Goal: Task Accomplishment & Management: Complete application form

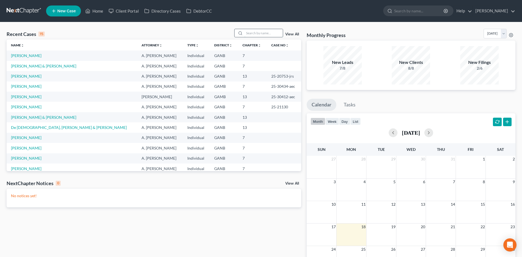
click at [254, 35] on input "search" at bounding box center [263, 33] width 38 height 8
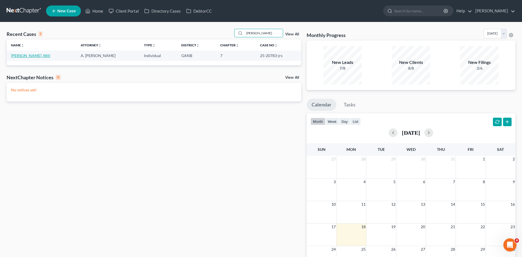
type input "[PERSON_NAME]"
click at [29, 56] on link "[PERSON_NAME], Will" at bounding box center [30, 55] width 39 height 5
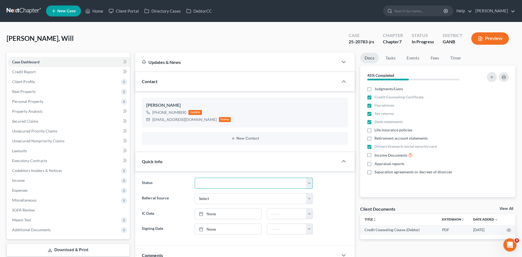
click at [225, 183] on select "Discharged Discharged & Reported Discharge Litigation Dismissal Notice Dismisse…" at bounding box center [254, 183] width 118 height 11
click at [28, 162] on span "Executory Contracts" at bounding box center [29, 160] width 35 height 5
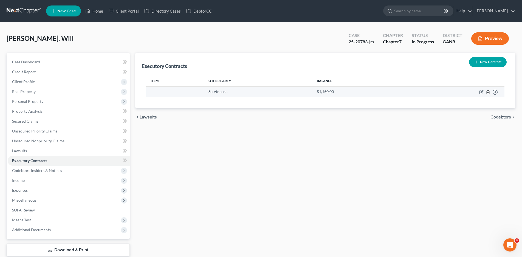
click at [488, 92] on icon "button" at bounding box center [488, 92] width 4 height 4
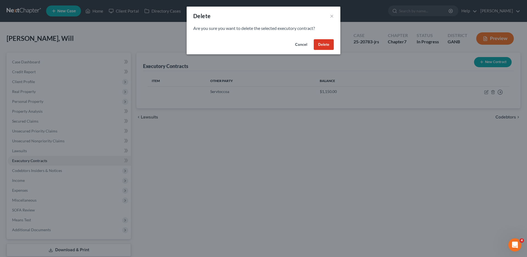
click at [325, 46] on button "Delete" at bounding box center [323, 44] width 20 height 11
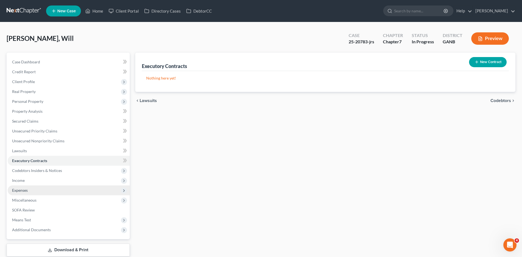
click at [21, 189] on span "Expenses" at bounding box center [20, 190] width 16 height 5
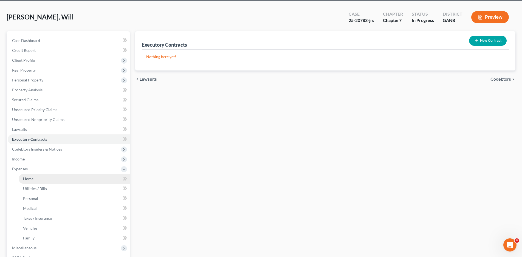
scroll to position [55, 0]
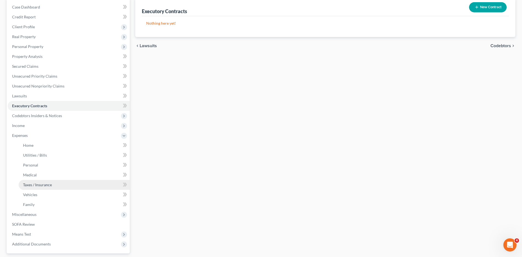
click at [41, 184] on span "Taxes / Insurance" at bounding box center [37, 184] width 29 height 5
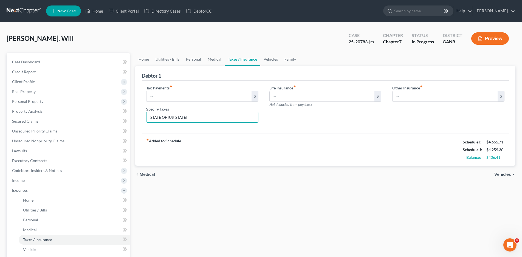
drag, startPoint x: 190, startPoint y: 116, endPoint x: 140, endPoint y: 117, distance: 50.8
click at [140, 117] on div "Debtor 1 Tax Payments fiber_manual_record $ Specify Taxes STATE OF [US_STATE] L…" at bounding box center [325, 116] width 380 height 100
click at [337, 95] on input "text" at bounding box center [322, 96] width 105 height 10
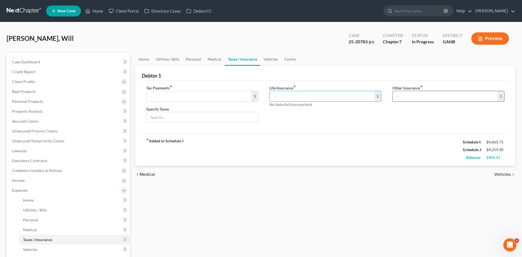
click at [435, 97] on input "text" at bounding box center [444, 96] width 105 height 10
click at [27, 200] on span "Home" at bounding box center [28, 200] width 10 height 5
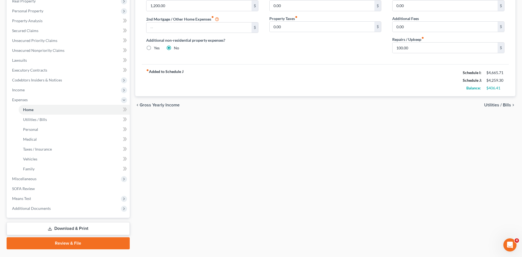
scroll to position [104, 0]
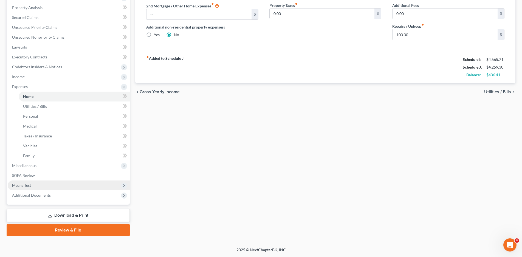
click at [34, 188] on span "Means Test" at bounding box center [69, 185] width 122 height 10
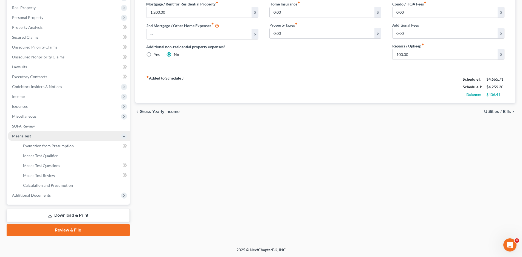
scroll to position [84, 0]
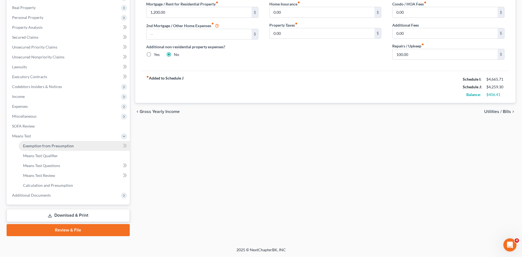
click at [44, 146] on span "Exemption from Presumption" at bounding box center [48, 145] width 51 height 5
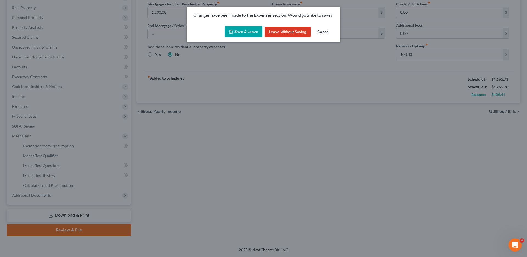
click at [233, 30] on icon "button" at bounding box center [231, 32] width 4 height 4
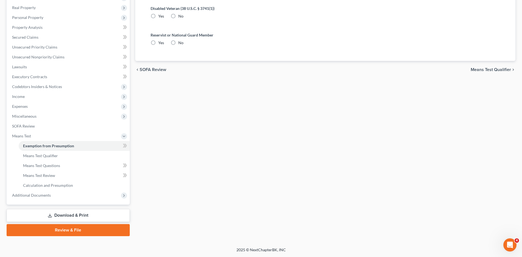
radio input "true"
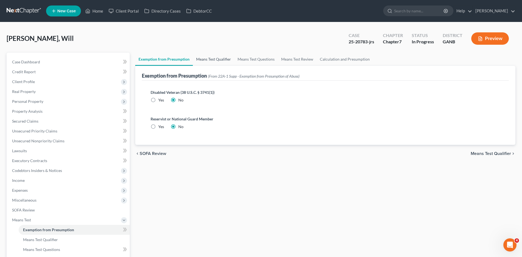
click at [201, 60] on link "Means Test Qualifier" at bounding box center [213, 59] width 41 height 13
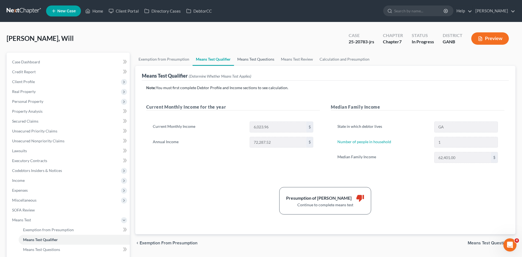
click at [245, 61] on link "Means Test Questions" at bounding box center [256, 59] width 44 height 13
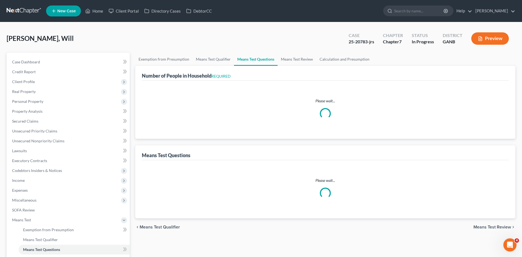
select select "60"
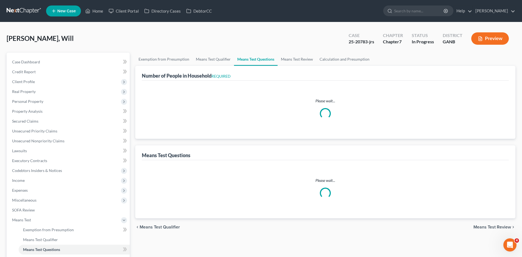
select select "60"
select select "0"
select select "1"
select select "2"
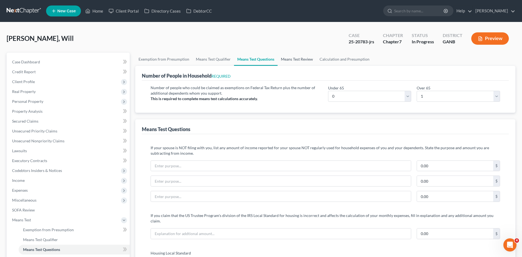
click at [299, 61] on link "Means Test Review" at bounding box center [297, 59] width 39 height 13
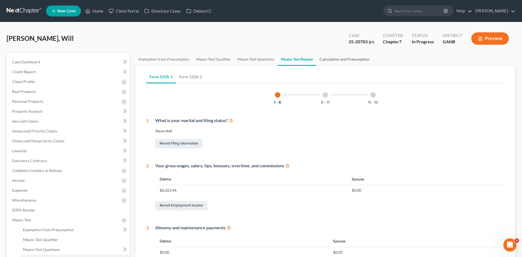
click at [338, 59] on link "Calculation and Presumption" at bounding box center [344, 59] width 56 height 13
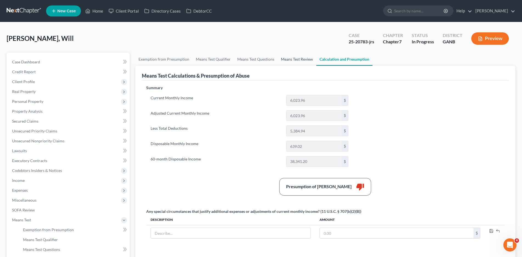
click at [285, 59] on link "Means Test Review" at bounding box center [297, 59] width 39 height 13
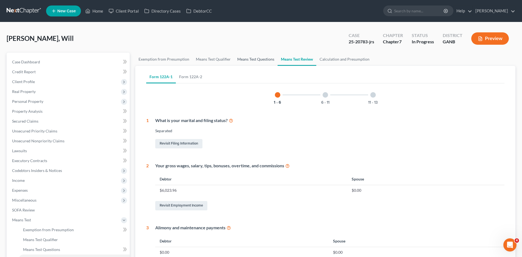
click at [250, 60] on link "Means Test Questions" at bounding box center [256, 59] width 44 height 13
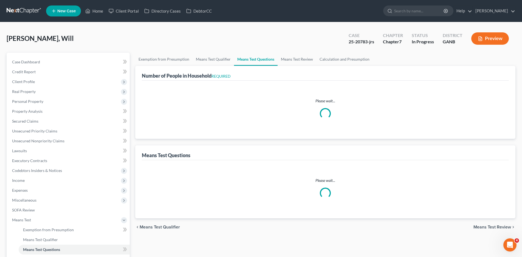
select select "60"
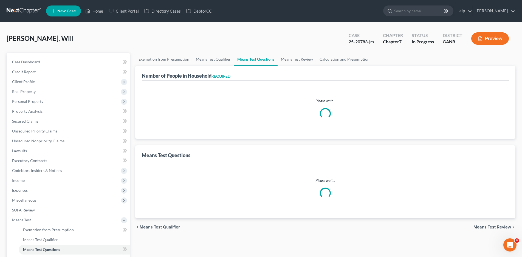
select select "60"
select select "0"
select select "1"
select select "2"
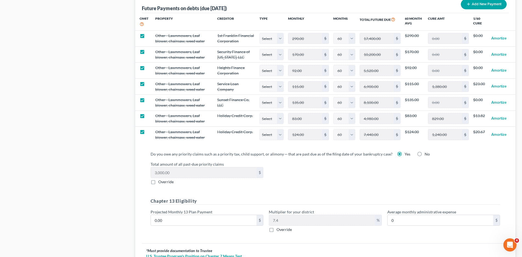
scroll to position [521, 0]
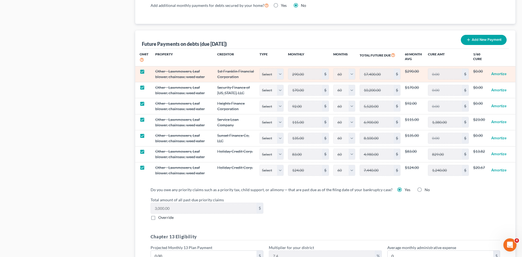
click at [147, 73] on label at bounding box center [147, 73] width 0 height 0
click at [149, 69] on input "checkbox" at bounding box center [151, 71] width 4 height 4
checkbox input "false"
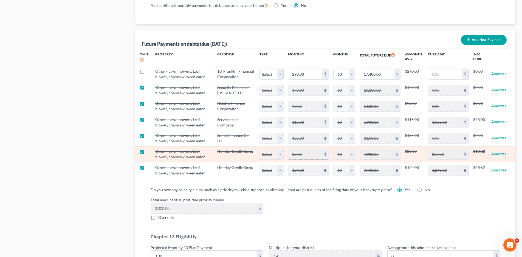
select select "60"
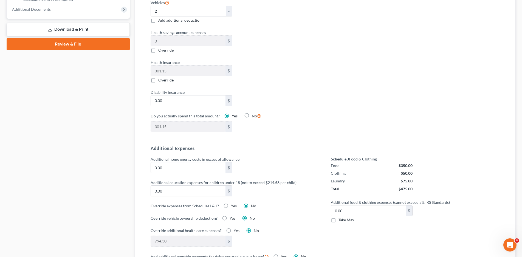
scroll to position [601, 0]
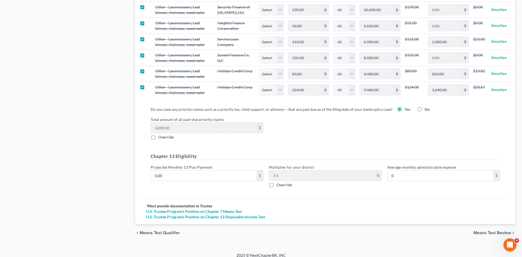
click at [490, 231] on span "Means Test Review" at bounding box center [492, 233] width 38 height 4
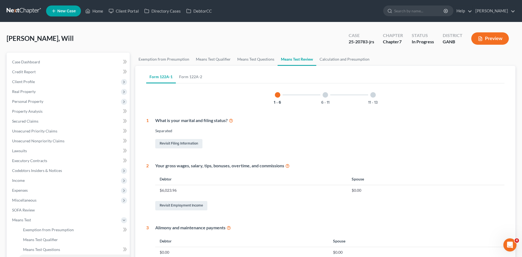
click at [324, 96] on div at bounding box center [325, 94] width 5 height 5
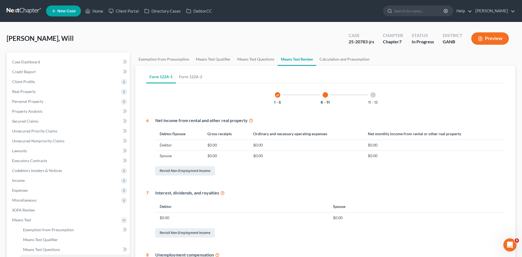
click at [372, 95] on div at bounding box center [372, 94] width 5 height 5
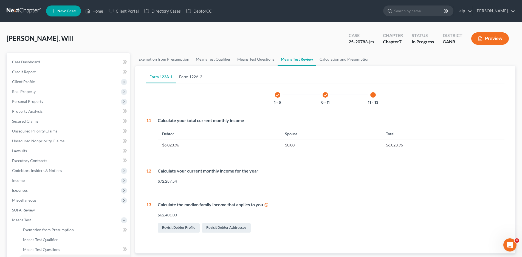
click at [196, 77] on link "Form 122A-2" at bounding box center [191, 76] width 30 height 13
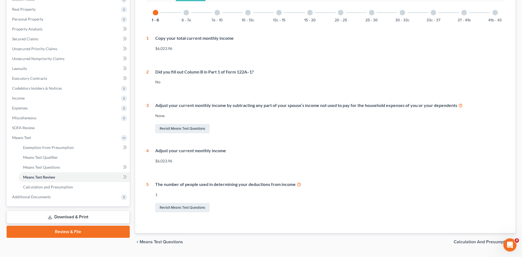
scroll to position [55, 0]
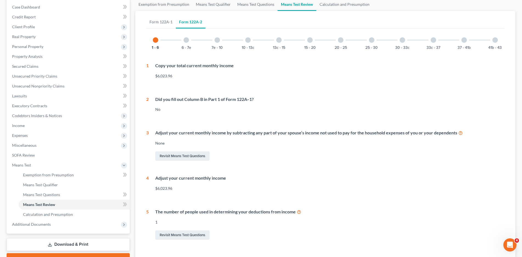
click at [186, 39] on div at bounding box center [185, 39] width 5 height 5
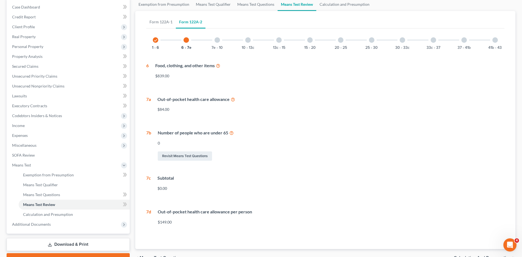
click at [217, 42] on div at bounding box center [216, 39] width 5 height 5
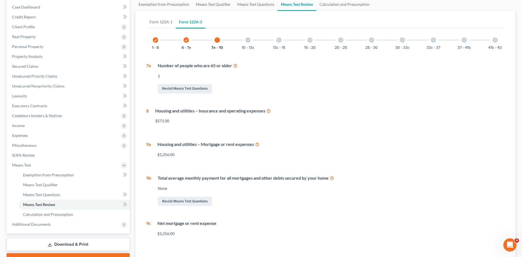
click at [247, 40] on div at bounding box center [247, 39] width 5 height 5
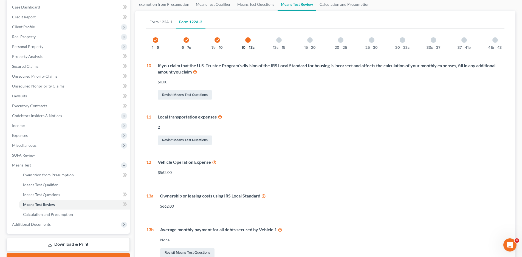
click at [278, 39] on div at bounding box center [278, 39] width 5 height 5
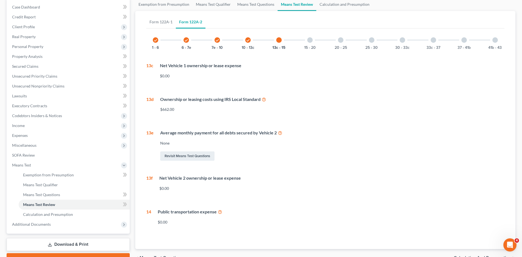
click at [310, 42] on div at bounding box center [309, 39] width 5 height 5
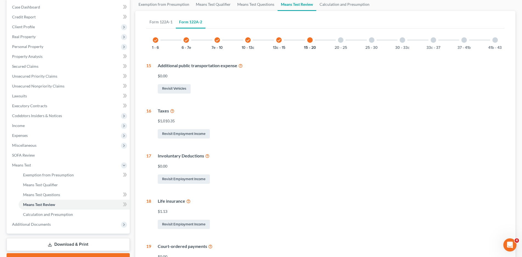
click at [339, 38] on div at bounding box center [340, 39] width 5 height 5
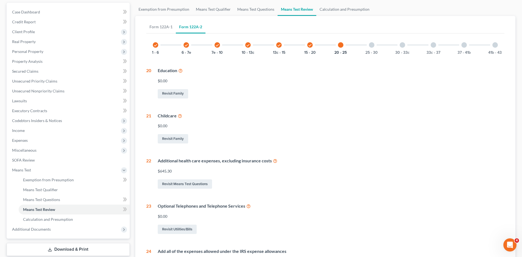
scroll to position [38, 0]
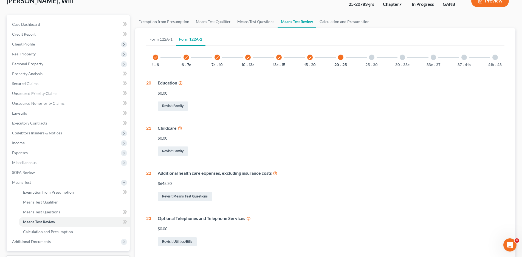
click at [373, 55] on div at bounding box center [371, 57] width 5 height 5
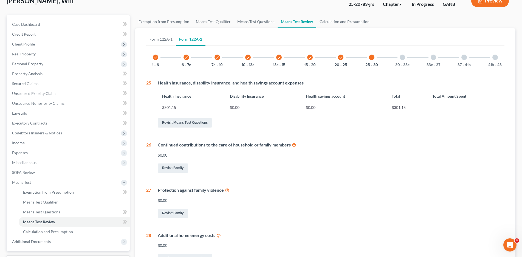
click at [496, 57] on div at bounding box center [494, 57] width 5 height 5
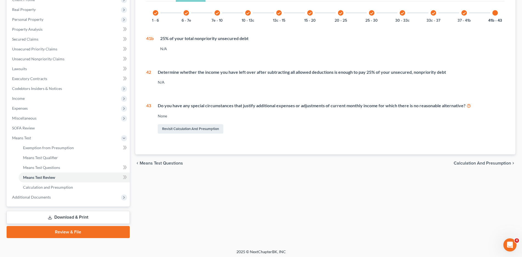
scroll to position [84, 0]
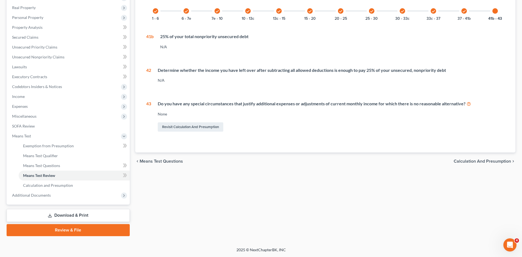
click at [480, 163] on span "Calculation and Presumption" at bounding box center [482, 161] width 57 height 4
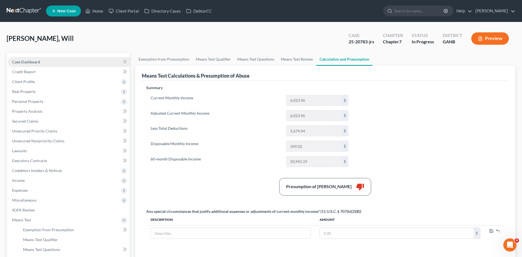
click at [33, 63] on span "Case Dashboard" at bounding box center [26, 62] width 28 height 5
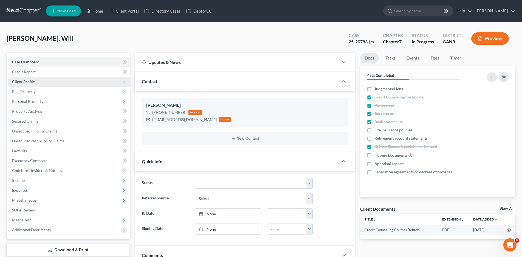
click at [21, 84] on span "Client Profile" at bounding box center [69, 82] width 122 height 10
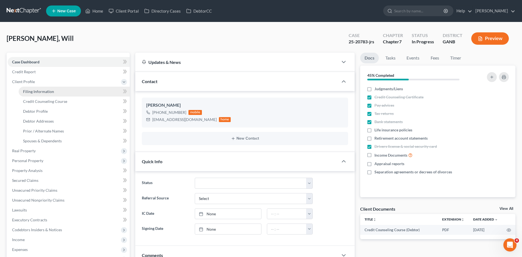
click at [31, 92] on span "Filing Information" at bounding box center [38, 91] width 31 height 5
select select "1"
select select "0"
select select "10"
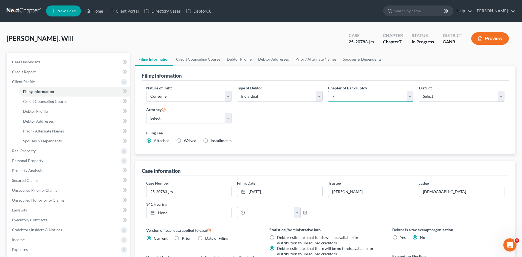
click at [411, 98] on select "Select 7 11 12 13" at bounding box center [371, 96] width 86 height 11
select select "3"
click at [328, 91] on select "Select 7 11 12 13" at bounding box center [371, 96] width 86 height 11
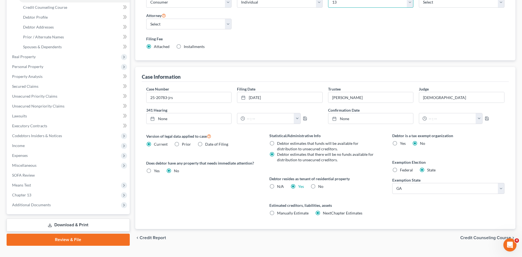
scroll to position [104, 0]
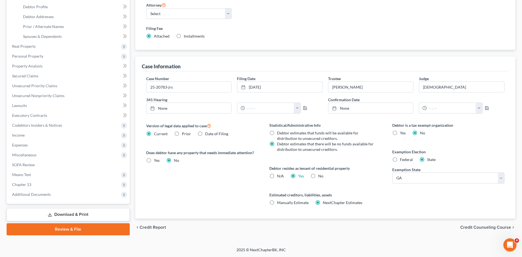
click at [277, 133] on label "Debtor estimates that funds will be available for distribution to unsecured cre…" at bounding box center [326, 135] width 98 height 11
click at [279, 133] on input "Debtor estimates that funds will be available for distribution to unsecured cre…" at bounding box center [281, 132] width 4 height 4
radio input "true"
radio input "false"
click at [18, 182] on span "Chapter 13" at bounding box center [21, 184] width 19 height 5
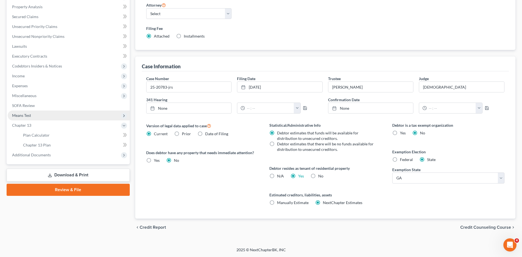
click at [23, 115] on span "Means Test" at bounding box center [21, 115] width 19 height 5
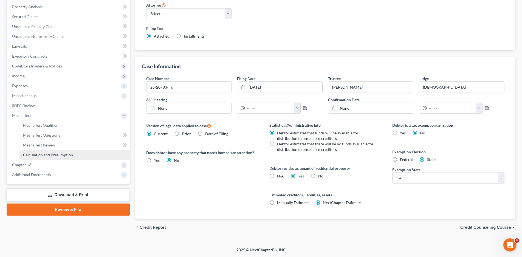
click at [46, 156] on span "Calculation and Presumption" at bounding box center [48, 154] width 50 height 5
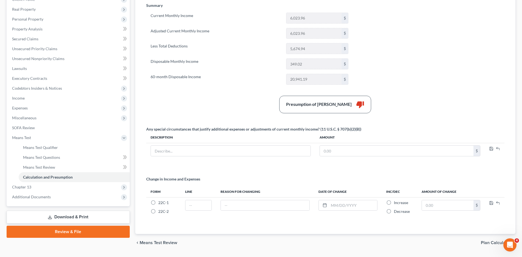
scroll to position [98, 0]
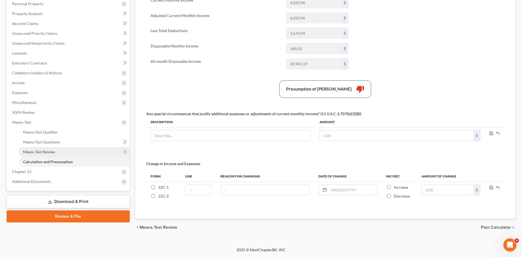
click at [49, 152] on span "Means Test Review" at bounding box center [39, 151] width 32 height 5
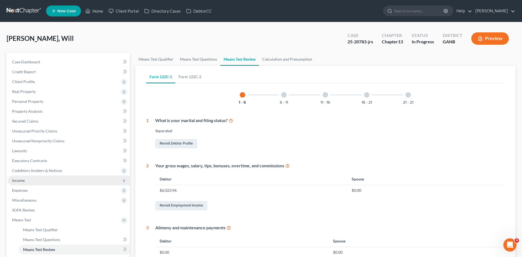
click at [22, 183] on span "Income" at bounding box center [69, 181] width 122 height 10
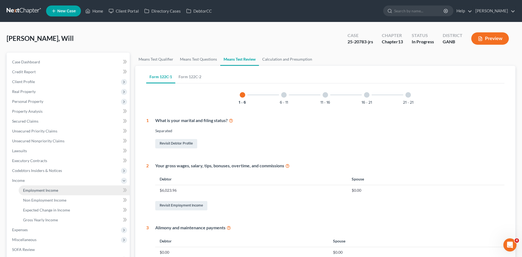
click at [42, 189] on span "Employment Income" at bounding box center [40, 190] width 35 height 5
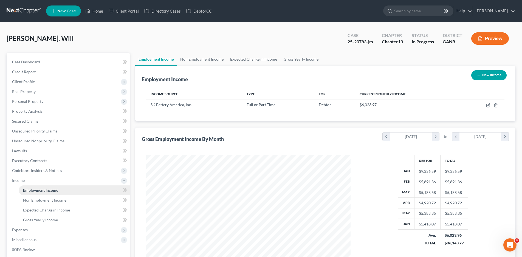
scroll to position [102, 216]
